Goal: Information Seeking & Learning: Learn about a topic

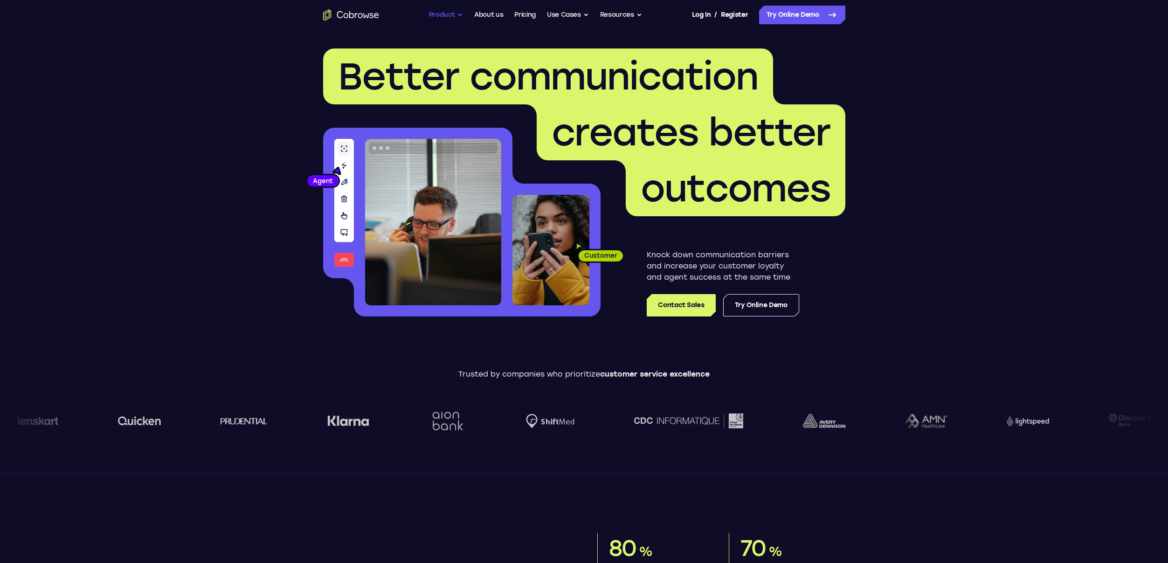
click at [433, 11] on button "Product" at bounding box center [446, 15] width 35 height 19
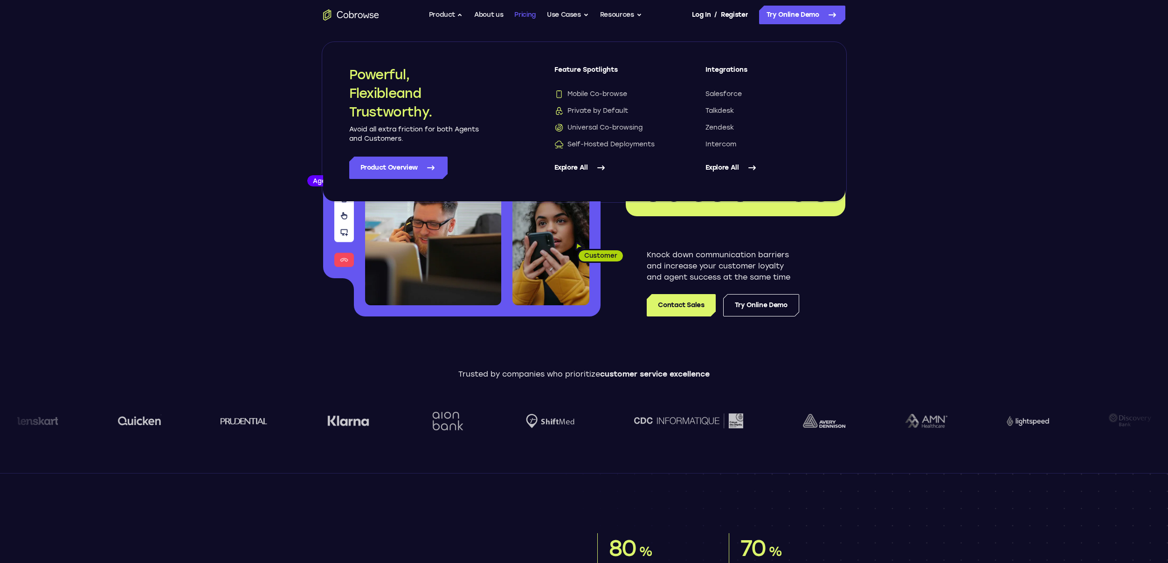
click at [523, 17] on link "Pricing" at bounding box center [524, 15] width 21 height 19
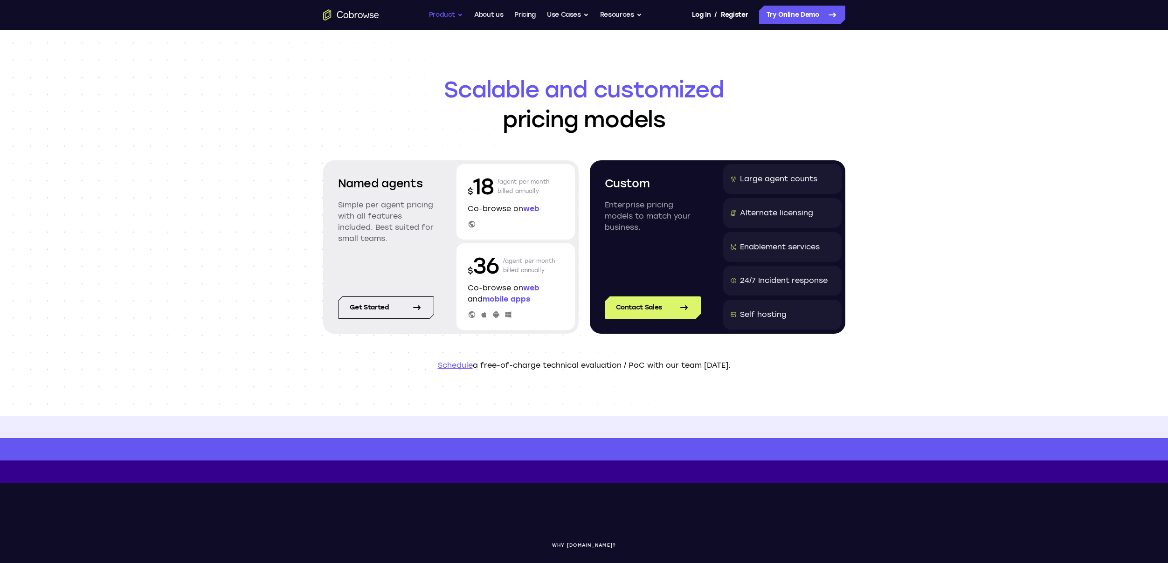
click at [443, 14] on button "Product" at bounding box center [446, 15] width 35 height 19
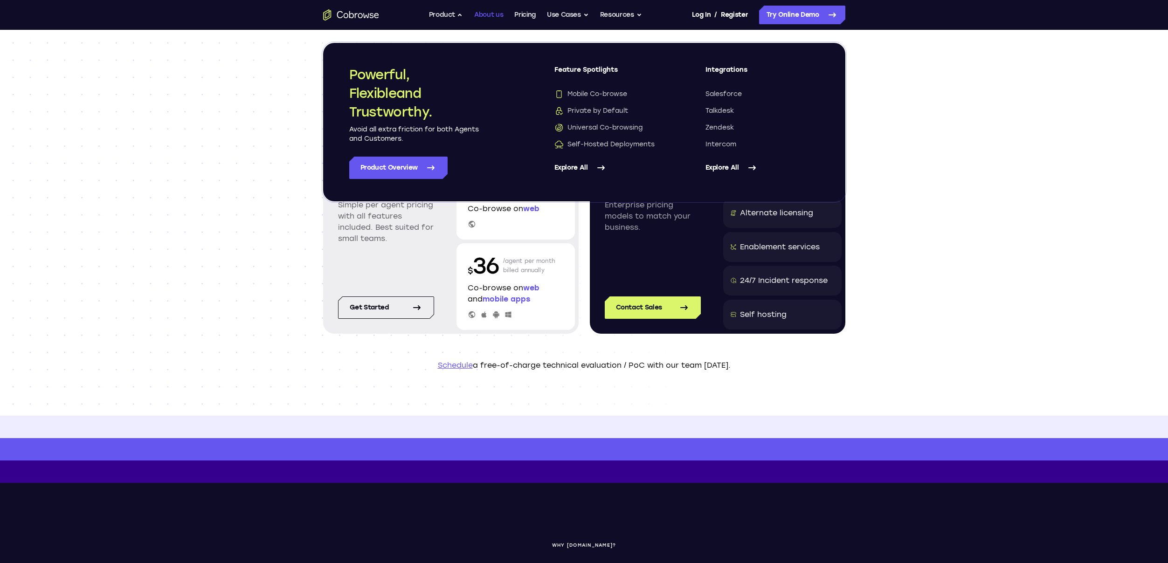
click at [489, 13] on link "About us" at bounding box center [488, 15] width 29 height 19
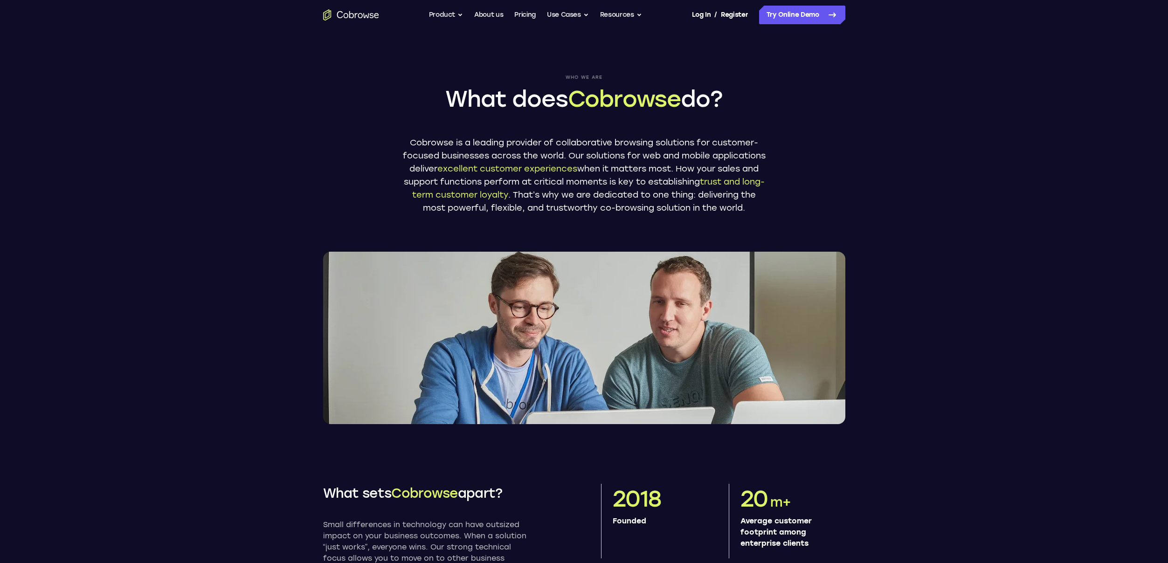
click at [353, 14] on icon "Go to the home page" at bounding box center [351, 14] width 5 height 7
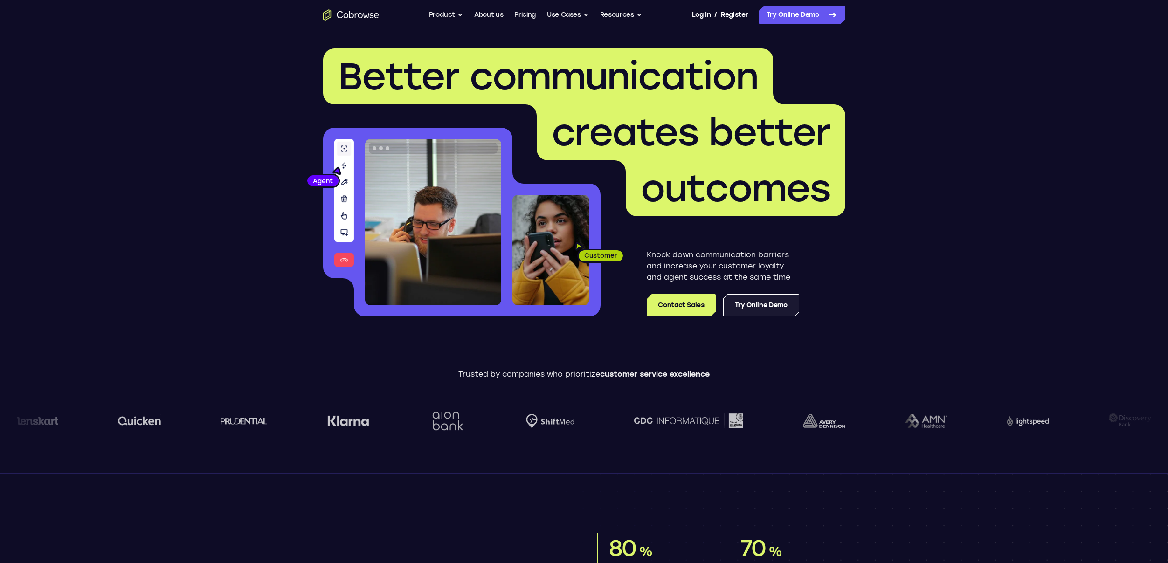
click at [753, 303] on link "Try Online Demo" at bounding box center [761, 305] width 76 height 22
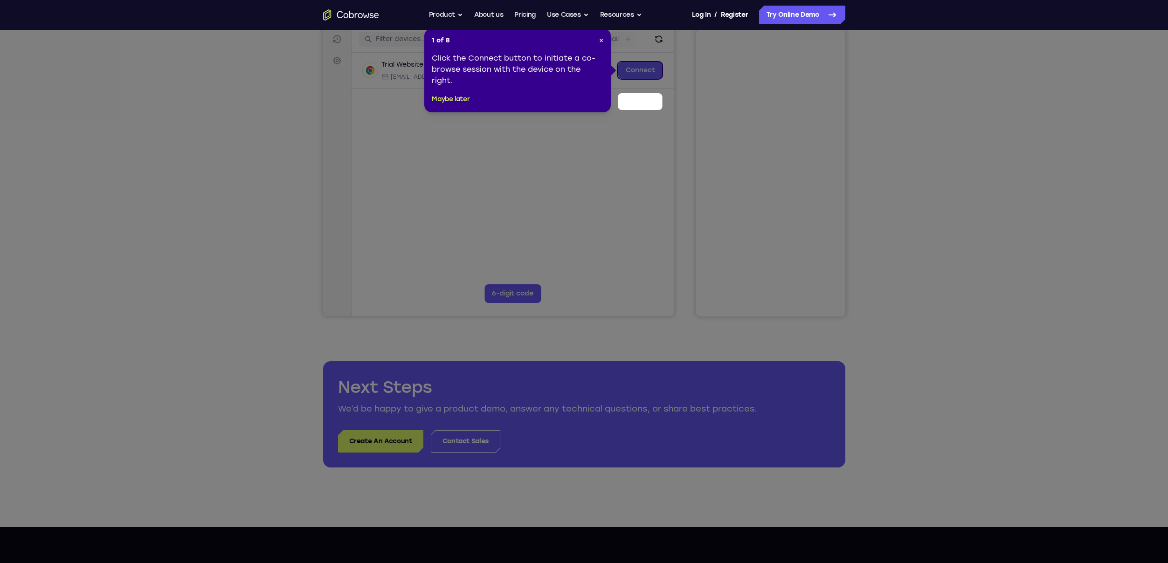
scroll to position [86, 0]
